Goal: Find specific page/section: Find specific page/section

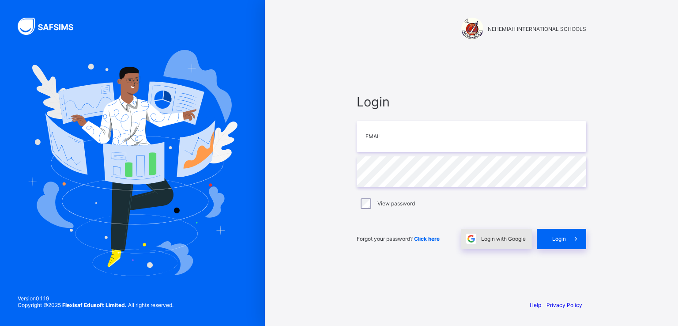
click at [500, 237] on span "Login with Google" at bounding box center [503, 238] width 45 height 7
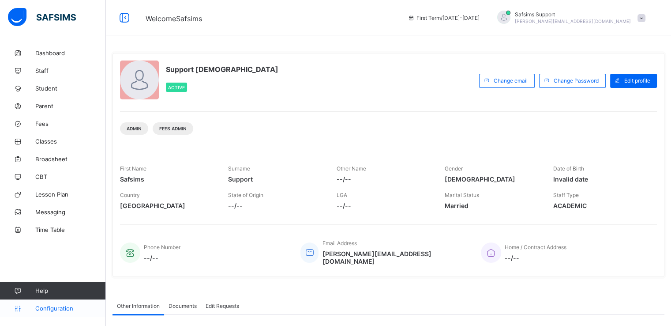
click at [44, 309] on span "Configuration" at bounding box center [70, 308] width 70 height 7
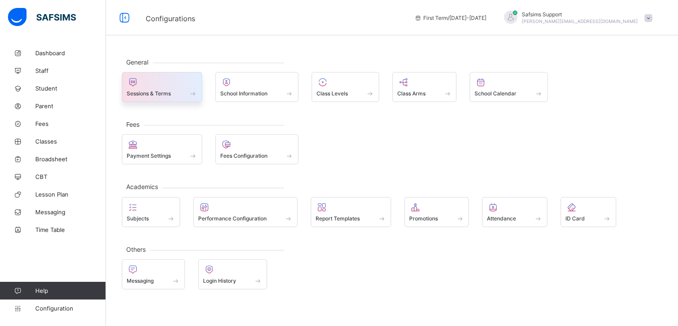
click at [162, 87] on span at bounding box center [162, 88] width 71 height 2
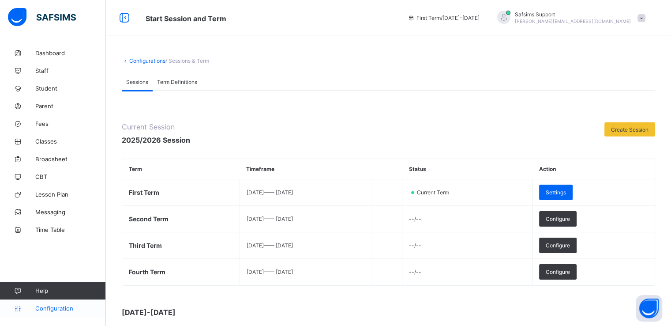
click at [44, 308] on span "Configuration" at bounding box center [70, 308] width 70 height 7
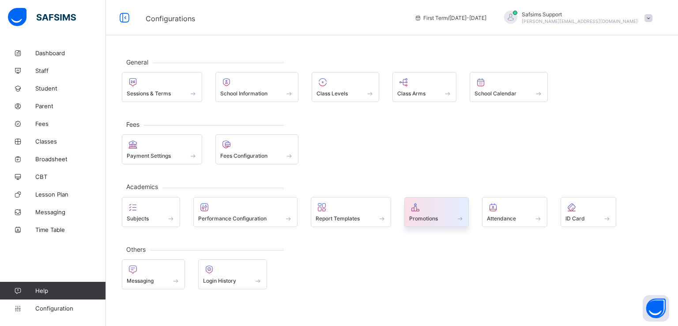
click at [421, 219] on span "Promotions" at bounding box center [423, 218] width 29 height 7
